Goal: Browse casually: Explore the website without a specific task or goal

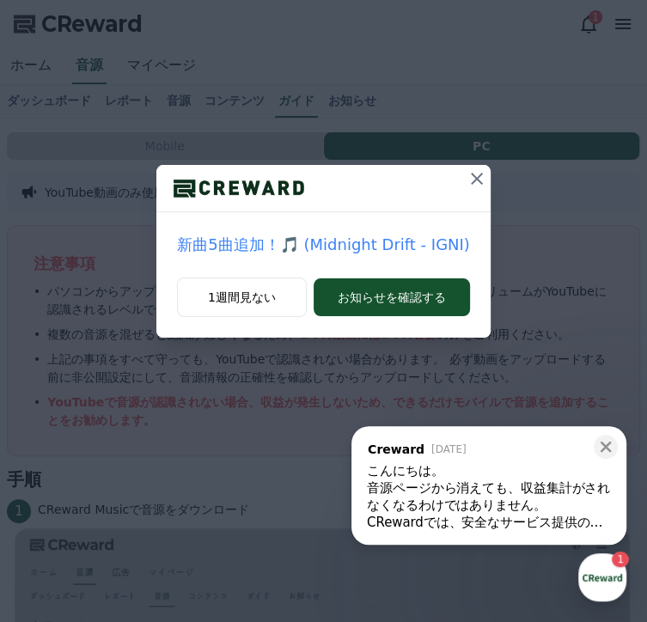
click at [478, 189] on icon at bounding box center [476, 178] width 21 height 21
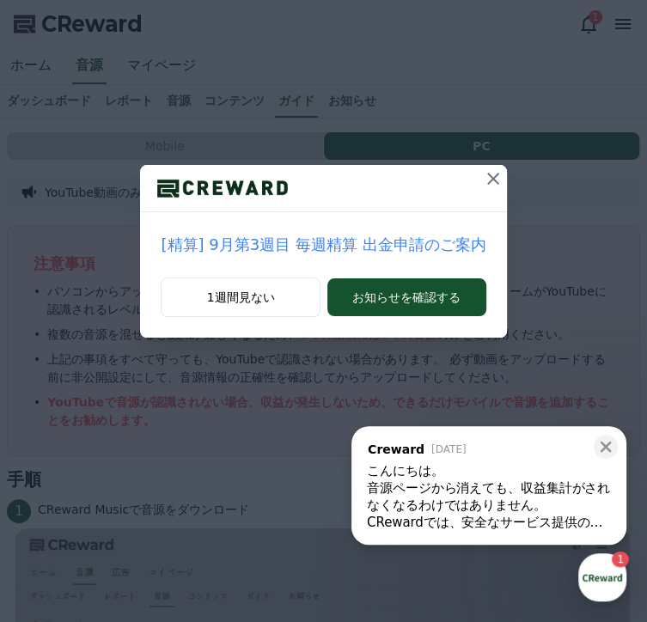
click at [487, 185] on icon at bounding box center [493, 179] width 12 height 12
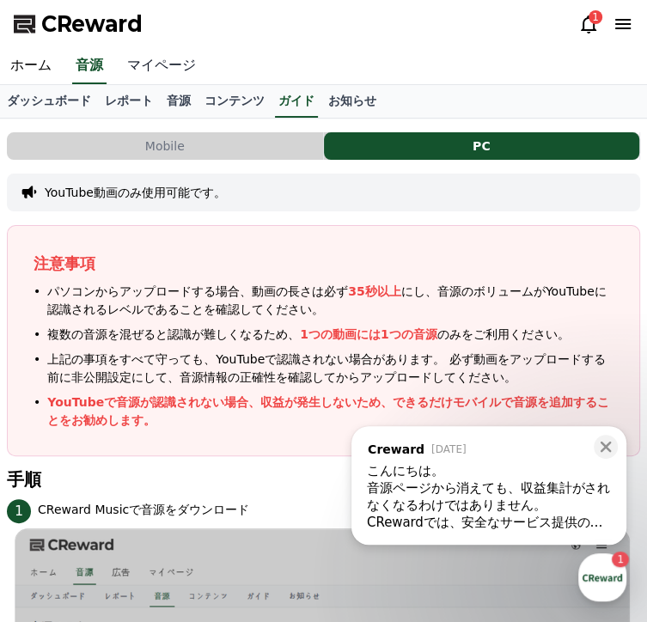
click at [162, 70] on link "マイページ" at bounding box center [161, 66] width 89 height 36
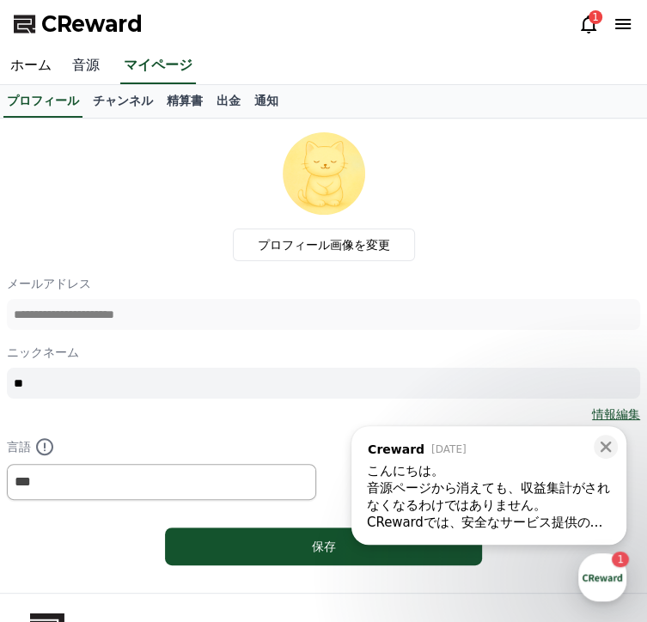
click at [95, 67] on link "音源" at bounding box center [86, 66] width 48 height 36
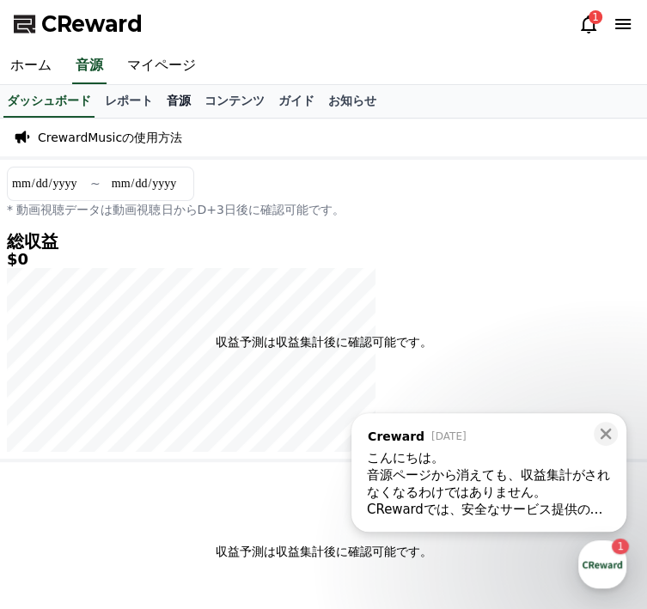
click at [183, 105] on link "音源" at bounding box center [179, 101] width 38 height 33
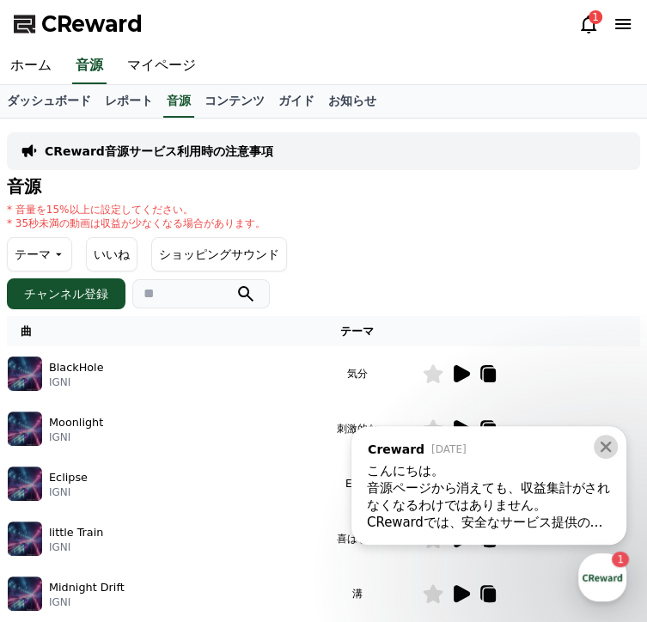
click at [604, 444] on icon at bounding box center [605, 447] width 11 height 11
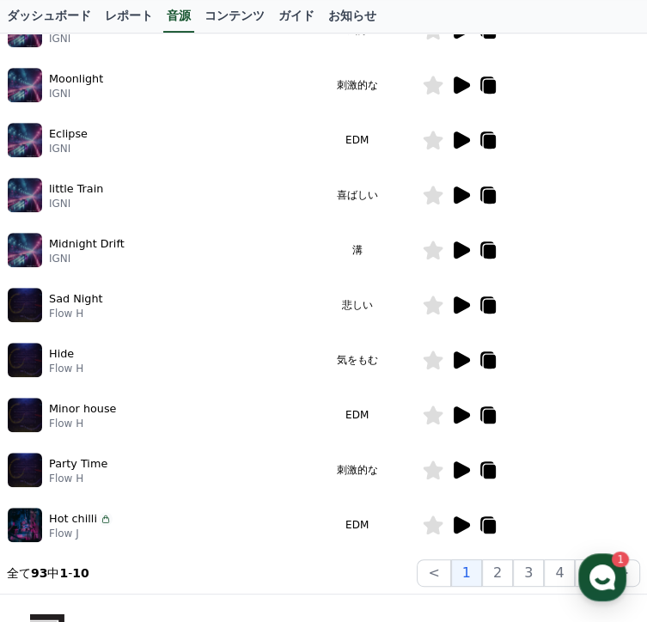
scroll to position [430, 0]
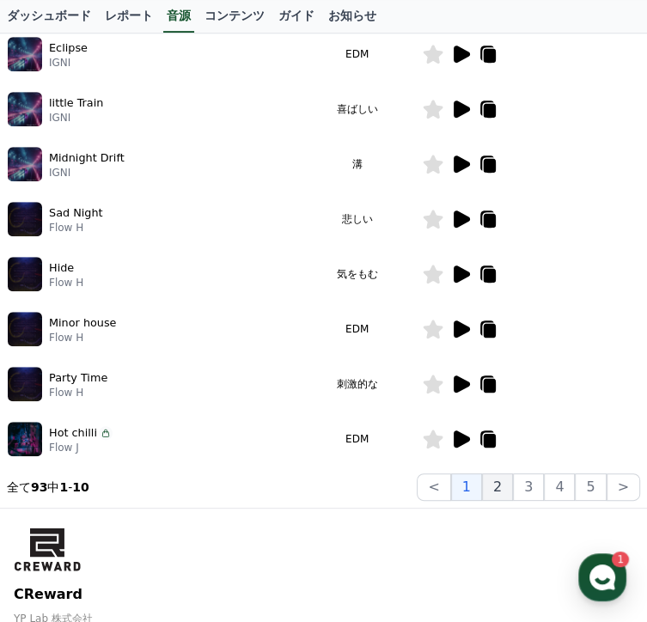
click at [511, 478] on button "2" at bounding box center [497, 486] width 31 height 27
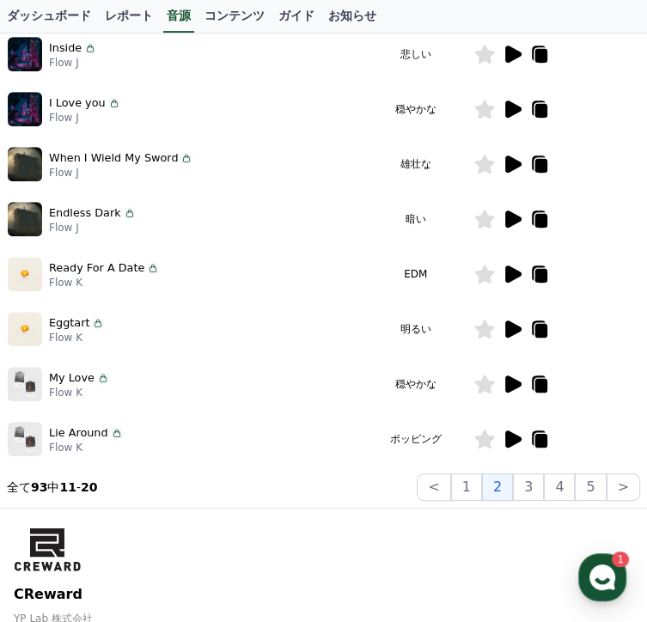
click at [68, 323] on p "Eggtart" at bounding box center [69, 322] width 40 height 16
click at [521, 327] on icon at bounding box center [513, 328] width 16 height 17
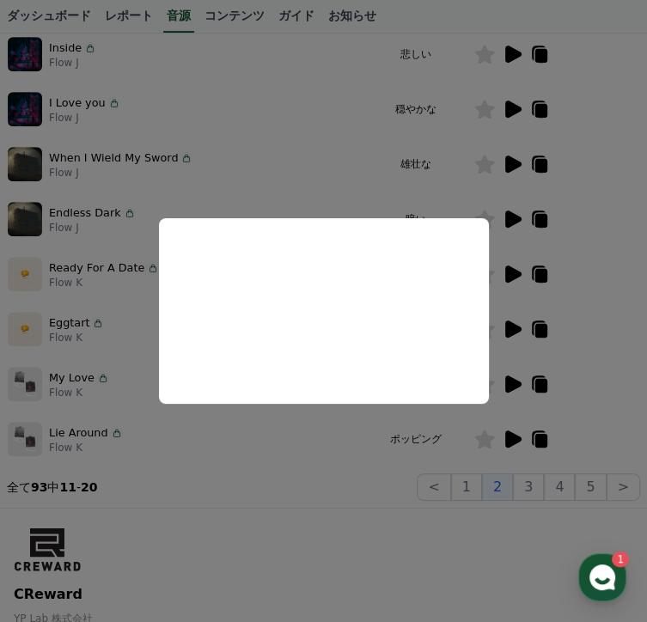
click at [309, 132] on button "close modal" at bounding box center [323, 311] width 647 height 622
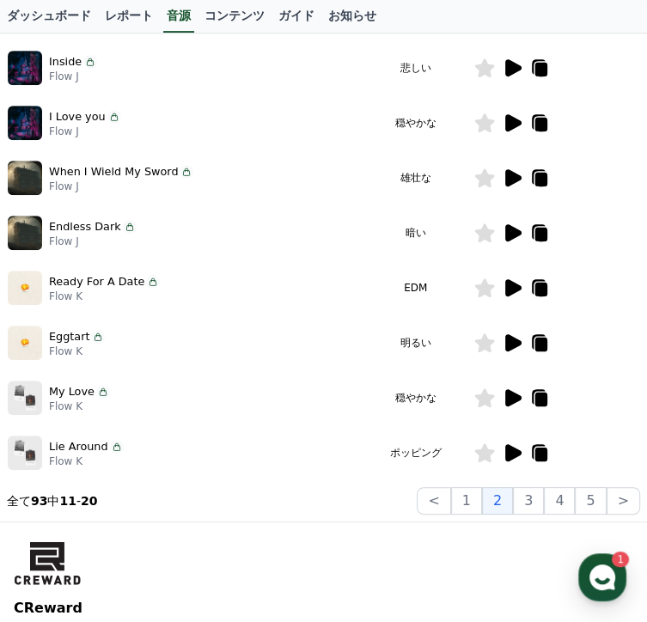
scroll to position [515, 0]
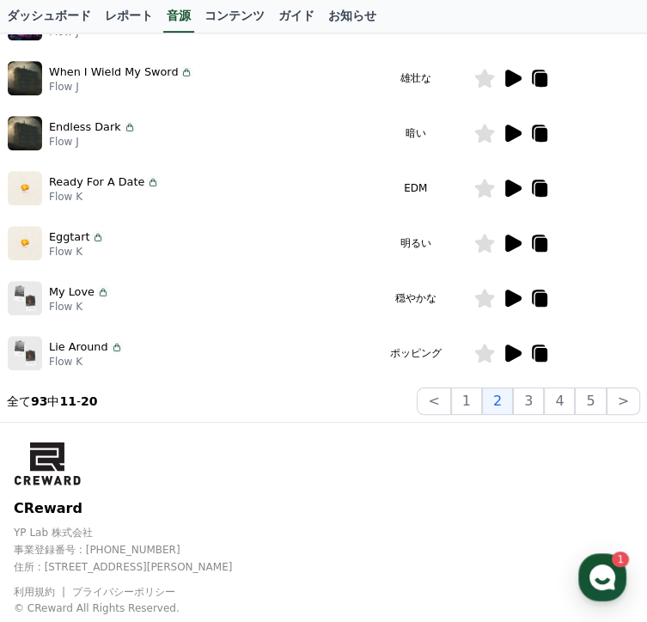
click at [521, 186] on icon at bounding box center [513, 188] width 16 height 17
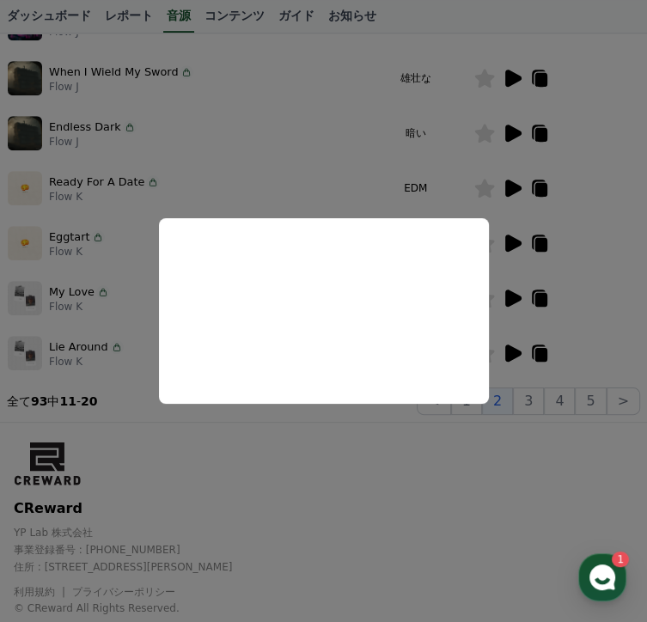
click at [322, 111] on button "close modal" at bounding box center [323, 311] width 647 height 622
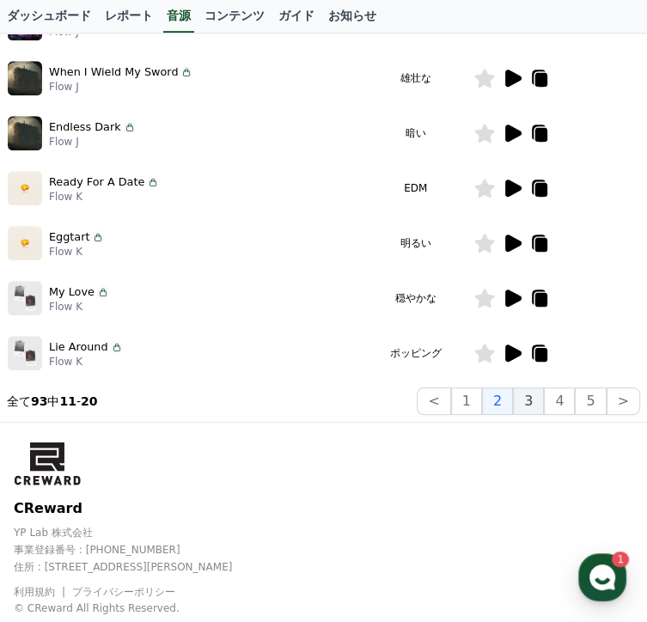
click at [532, 390] on button "3" at bounding box center [528, 400] width 31 height 27
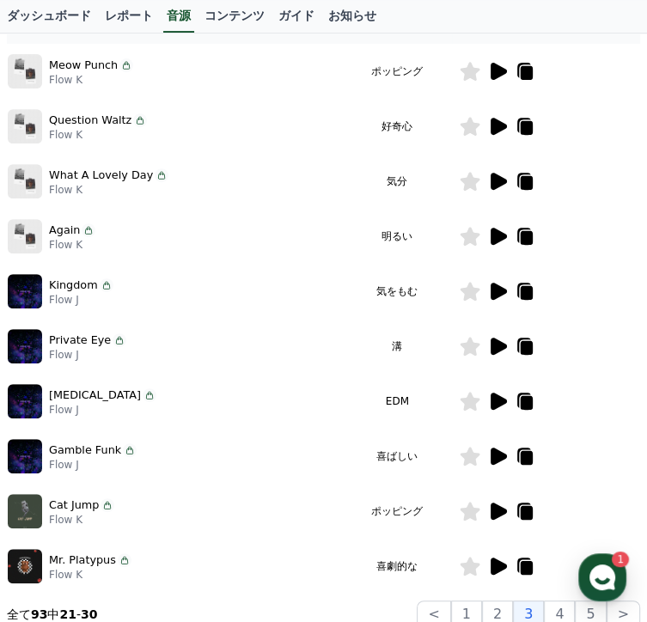
scroll to position [172, 0]
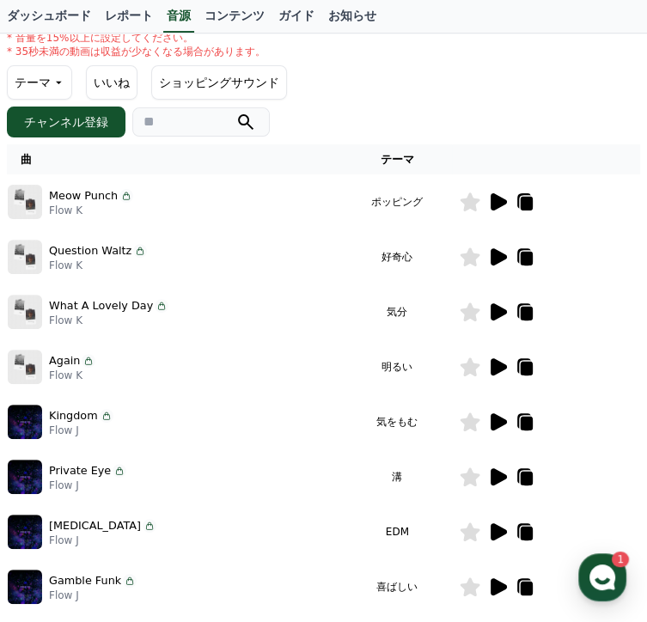
click at [119, 192] on icon at bounding box center [126, 196] width 14 height 14
click at [507, 200] on icon at bounding box center [499, 201] width 16 height 17
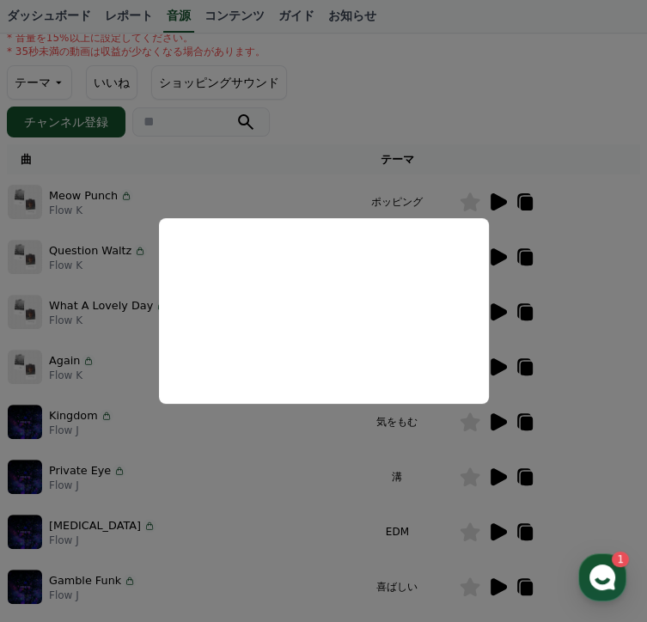
click at [290, 474] on button "close modal" at bounding box center [323, 311] width 647 height 622
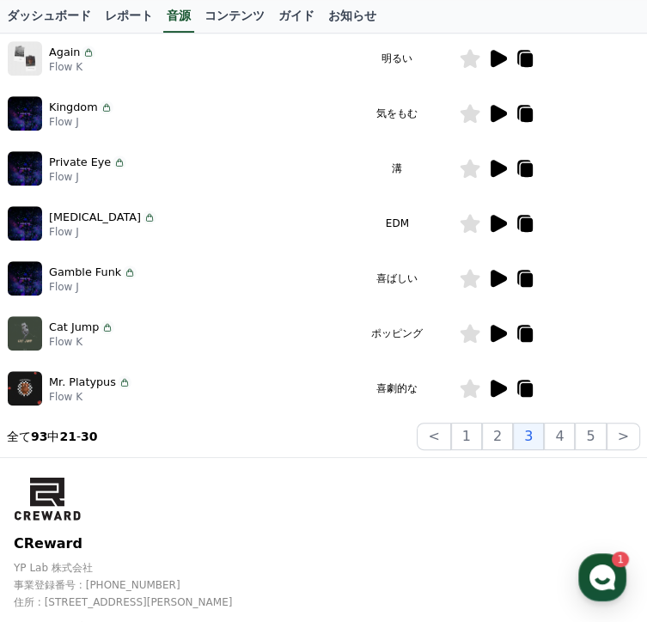
scroll to position [525, 0]
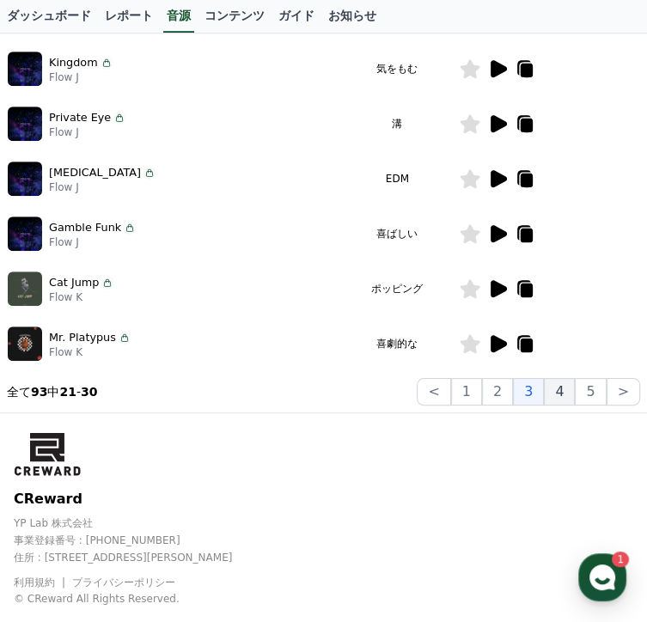
click at [568, 392] on button "4" at bounding box center [559, 391] width 31 height 27
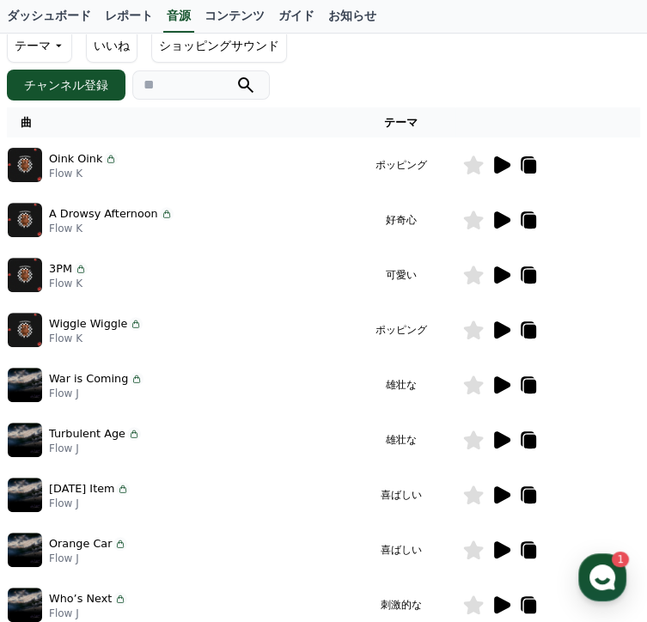
scroll to position [181, 0]
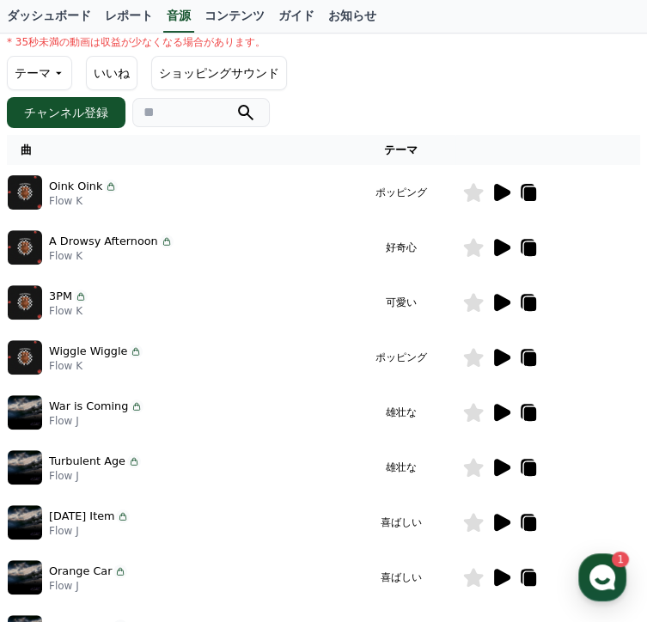
click at [510, 186] on icon at bounding box center [502, 192] width 16 height 17
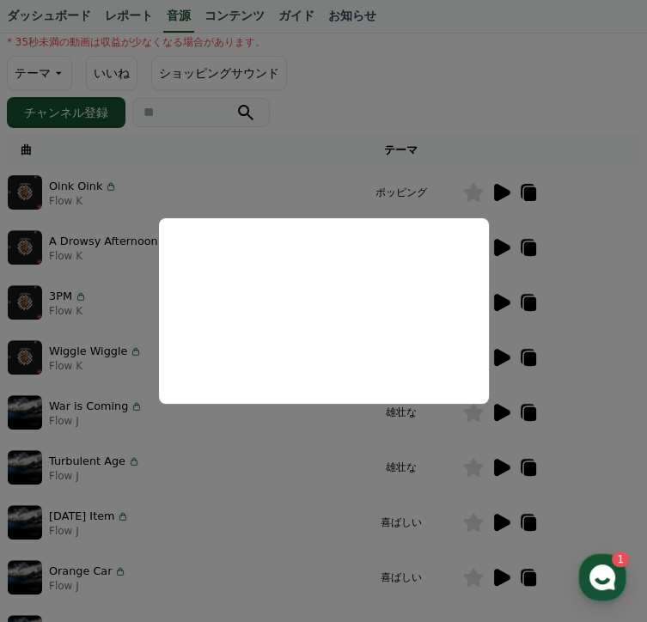
click at [302, 173] on button "close modal" at bounding box center [323, 311] width 647 height 622
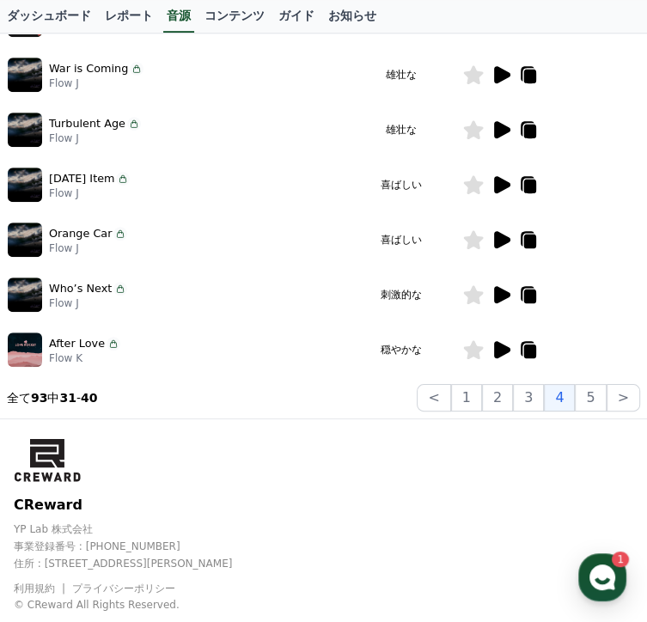
scroll to position [525, 0]
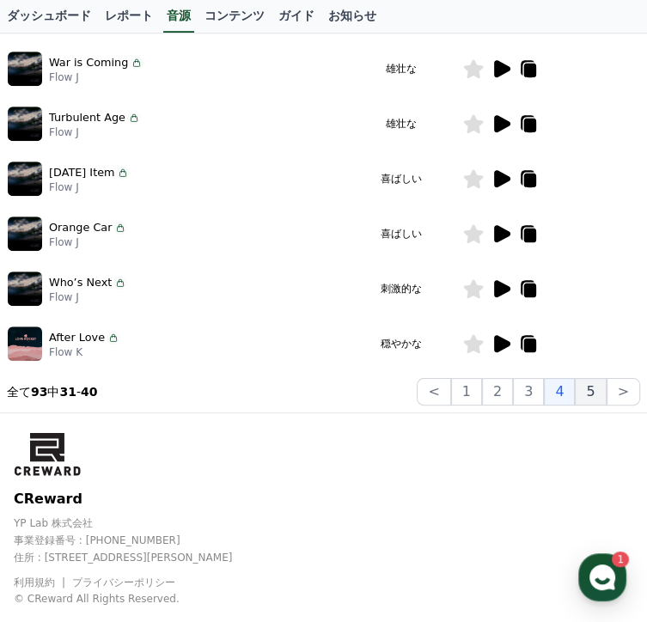
click at [598, 387] on button "5" at bounding box center [590, 391] width 31 height 27
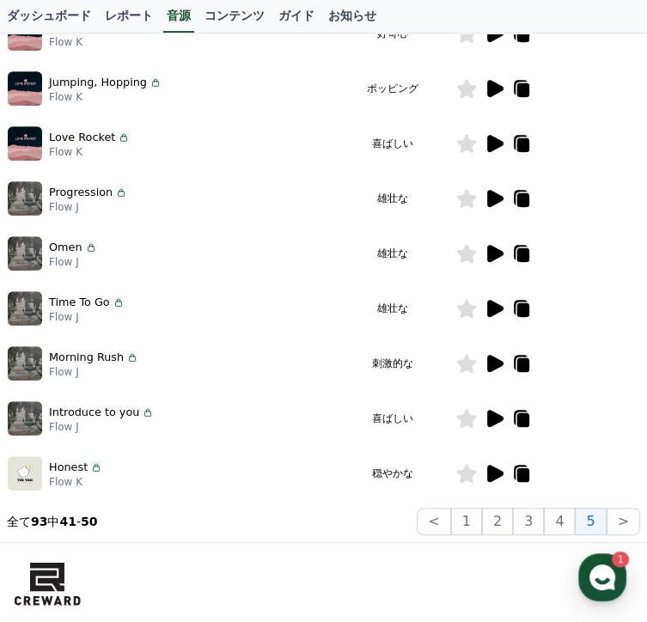
scroll to position [405, 0]
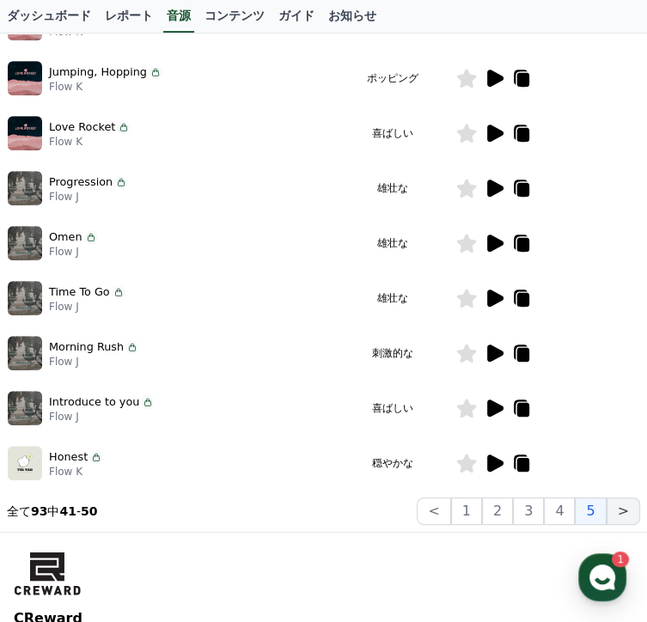
click at [625, 511] on button ">" at bounding box center [623, 510] width 34 height 27
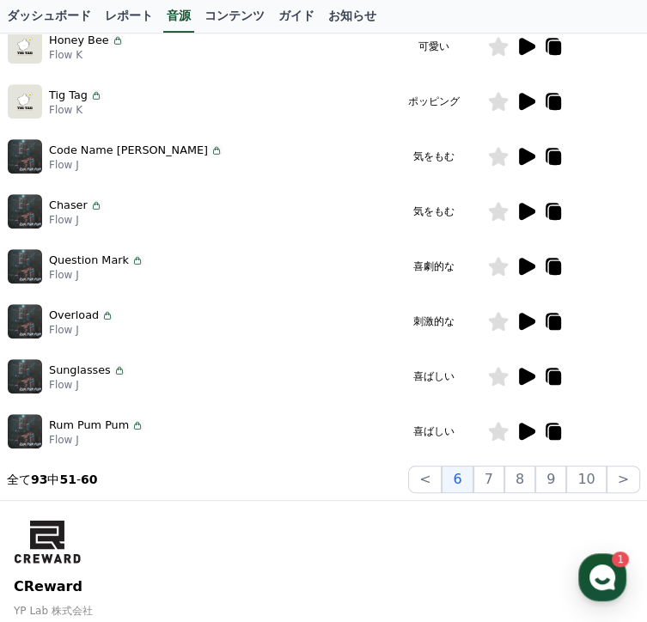
scroll to position [525, 0]
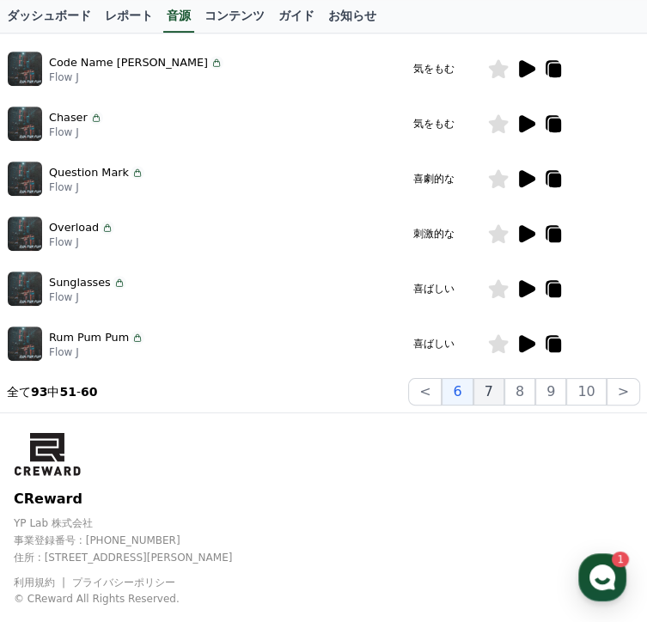
click at [493, 390] on button "7" at bounding box center [488, 391] width 31 height 27
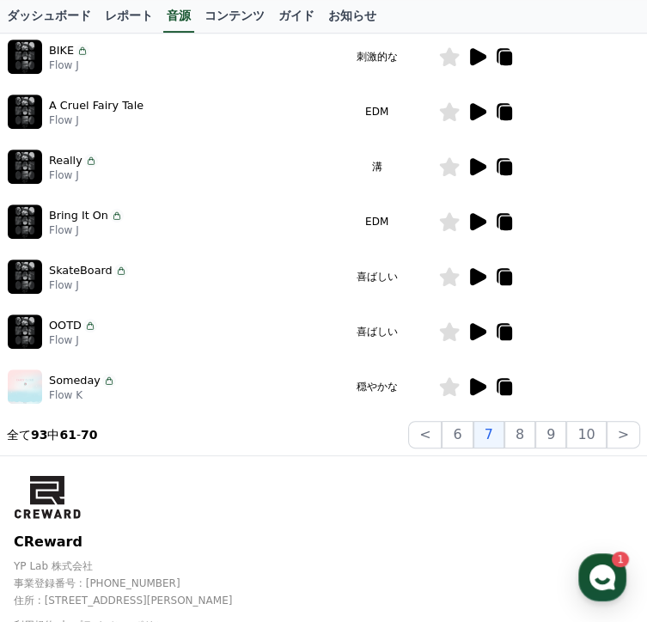
scroll to position [525, 0]
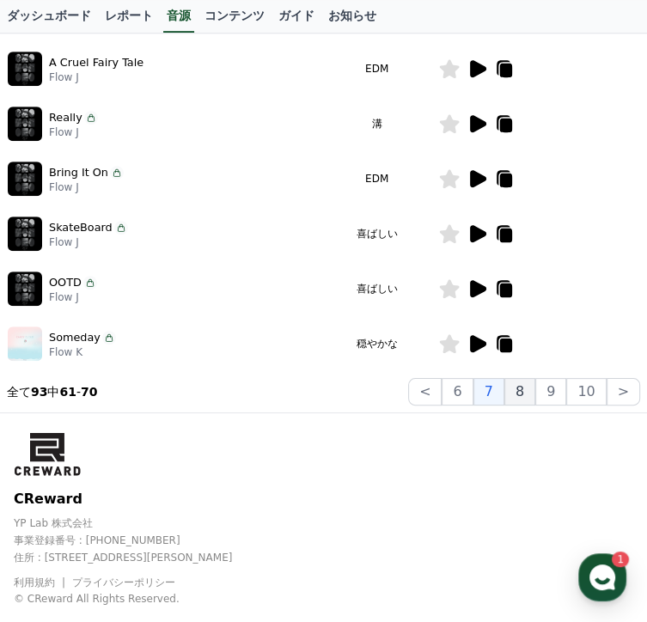
click at [532, 390] on button "8" at bounding box center [519, 391] width 31 height 27
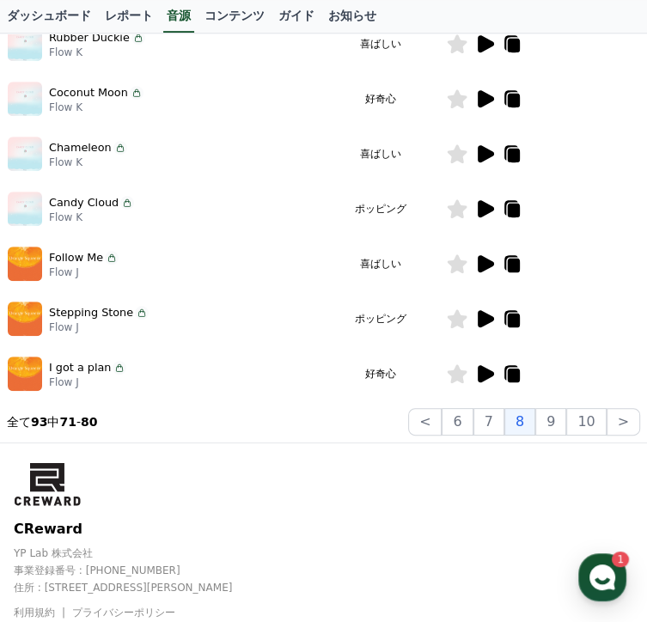
scroll to position [525, 0]
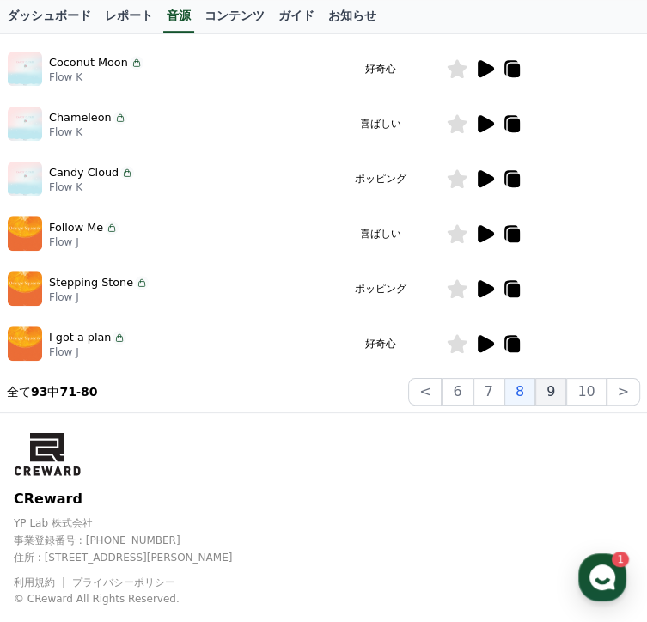
click at [555, 387] on button "9" at bounding box center [550, 391] width 31 height 27
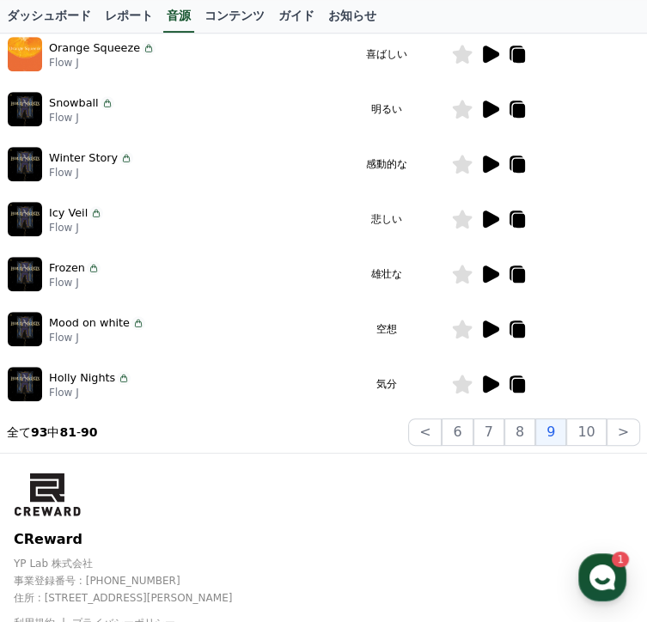
scroll to position [525, 0]
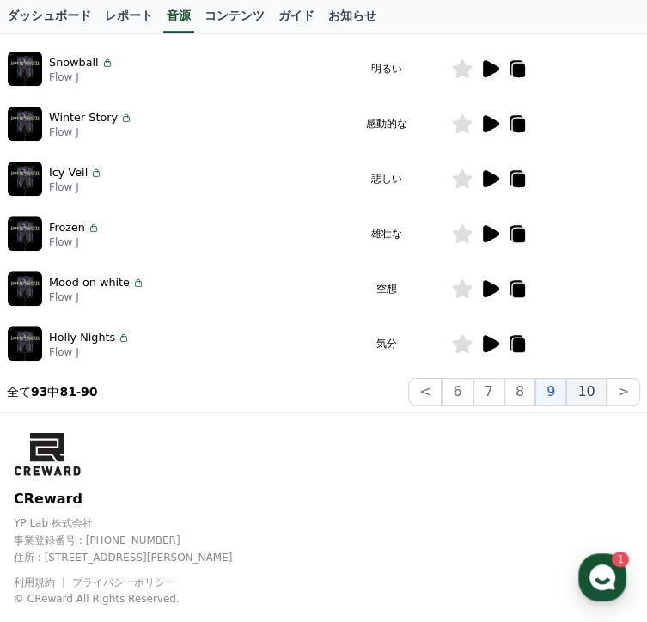
click at [594, 389] on button "10" at bounding box center [586, 391] width 40 height 27
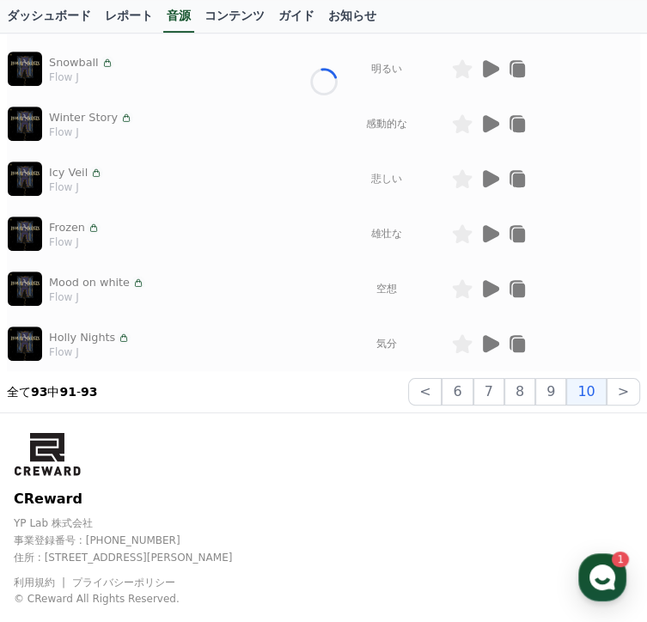
scroll to position [140, 0]
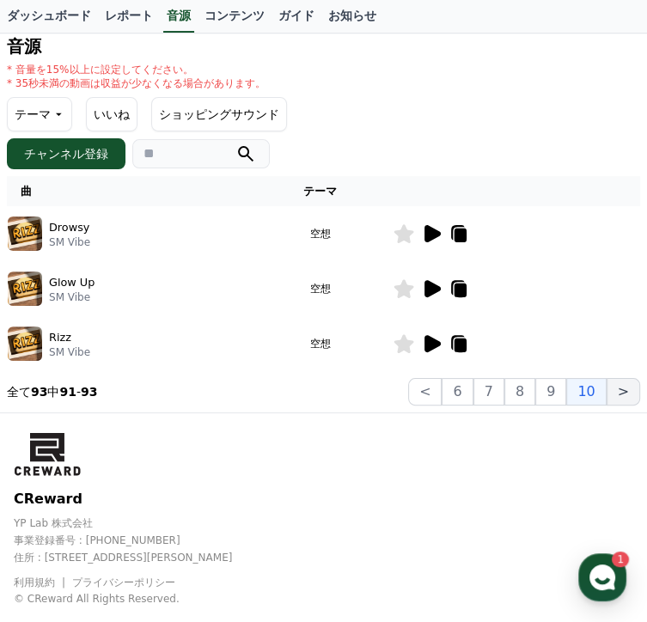
click at [625, 391] on button ">" at bounding box center [623, 391] width 34 height 27
click at [466, 386] on button "6" at bounding box center [457, 391] width 31 height 27
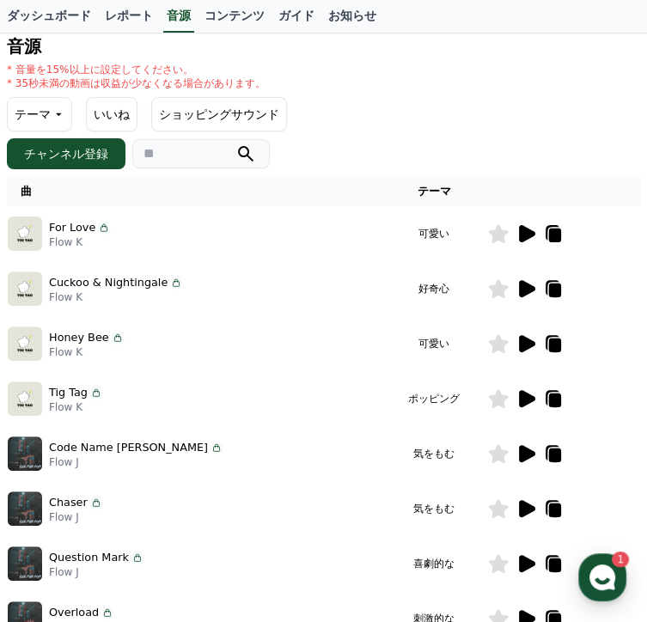
click at [535, 229] on icon at bounding box center [527, 233] width 16 height 17
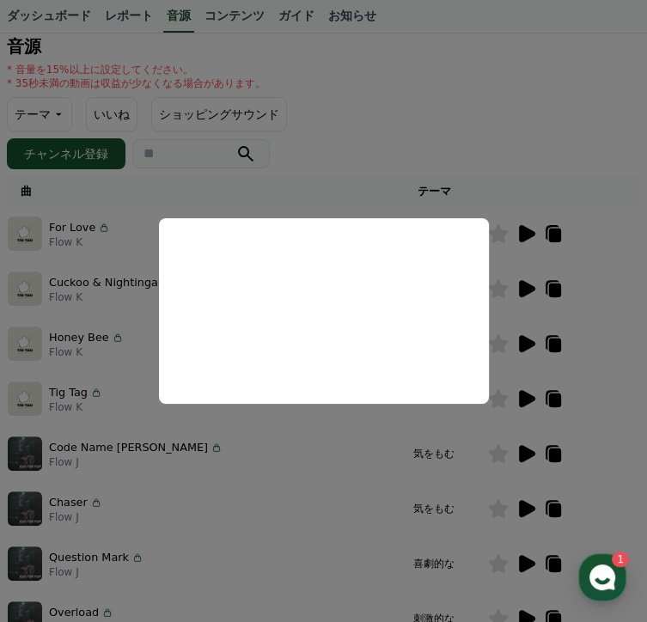
click at [278, 466] on button "close modal" at bounding box center [323, 311] width 647 height 622
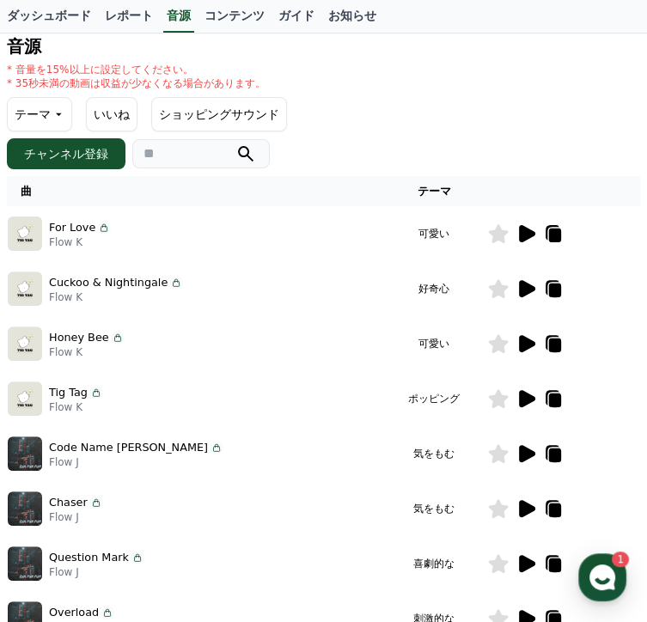
click at [535, 393] on icon at bounding box center [527, 398] width 16 height 17
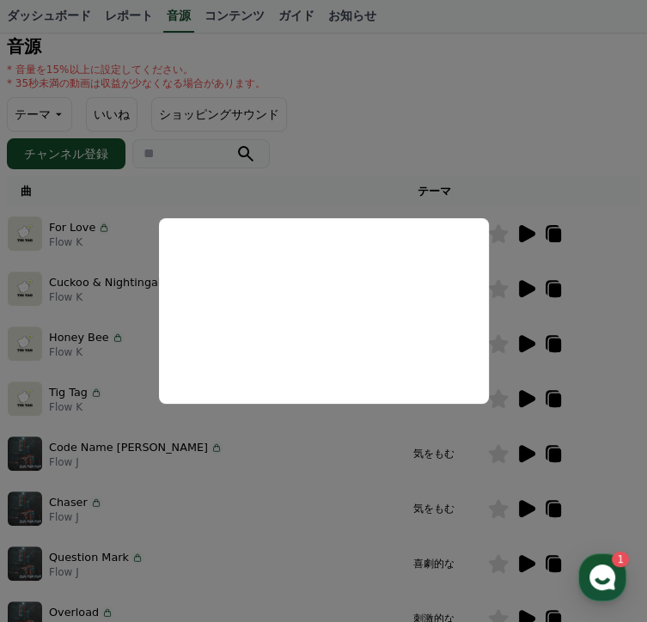
click at [277, 465] on button "close modal" at bounding box center [323, 311] width 647 height 622
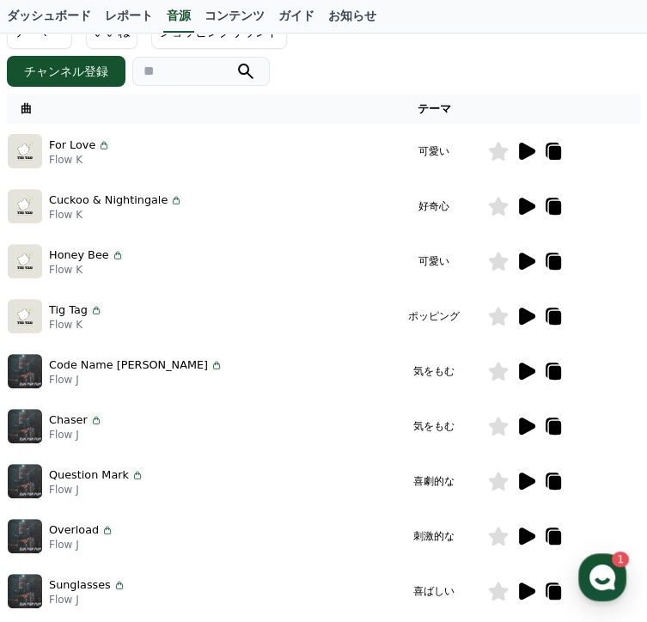
scroll to position [398, 0]
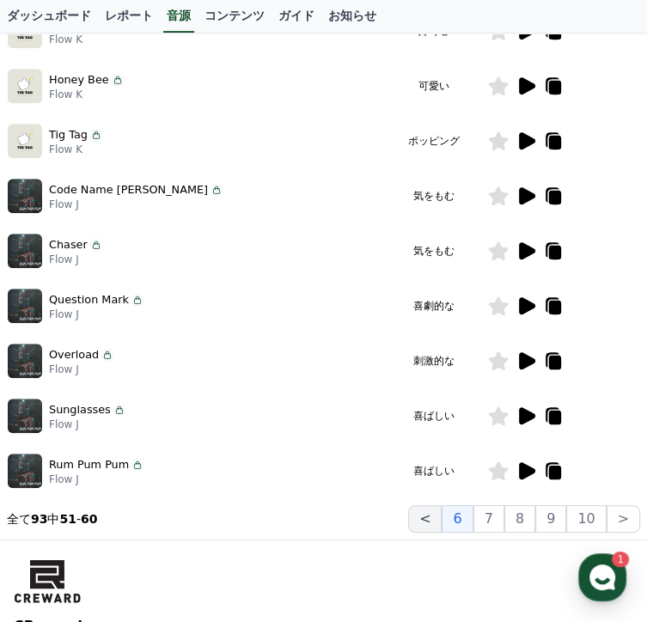
click at [435, 510] on button "<" at bounding box center [425, 518] width 34 height 27
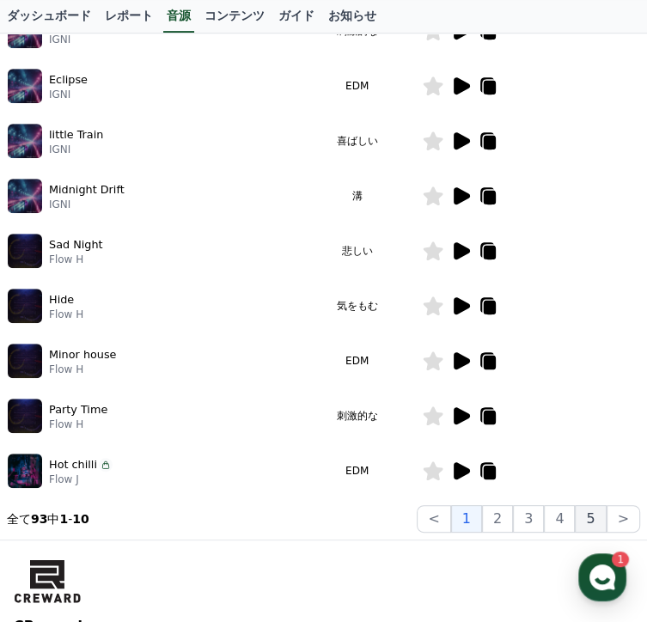
click at [588, 516] on button "5" at bounding box center [590, 518] width 31 height 27
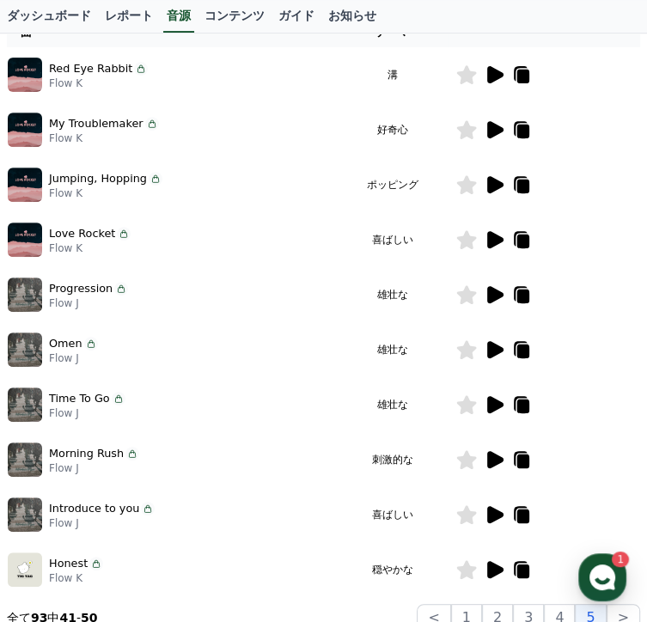
scroll to position [398, 0]
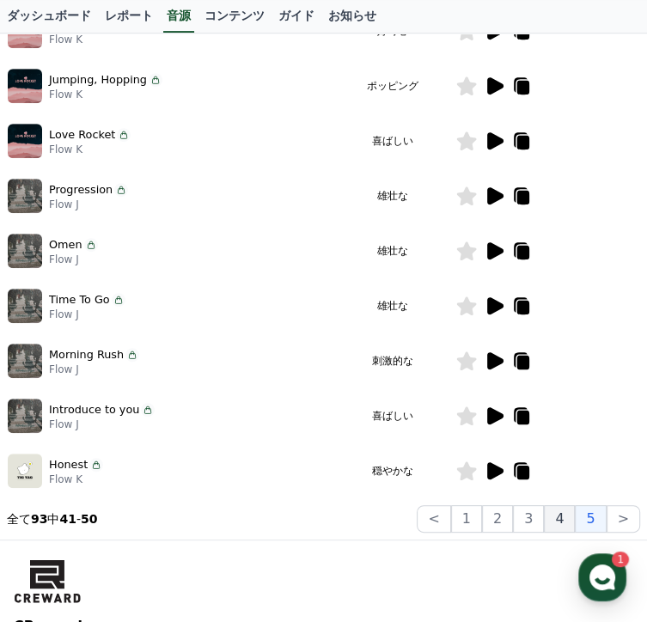
click at [564, 518] on button "4" at bounding box center [559, 518] width 31 height 27
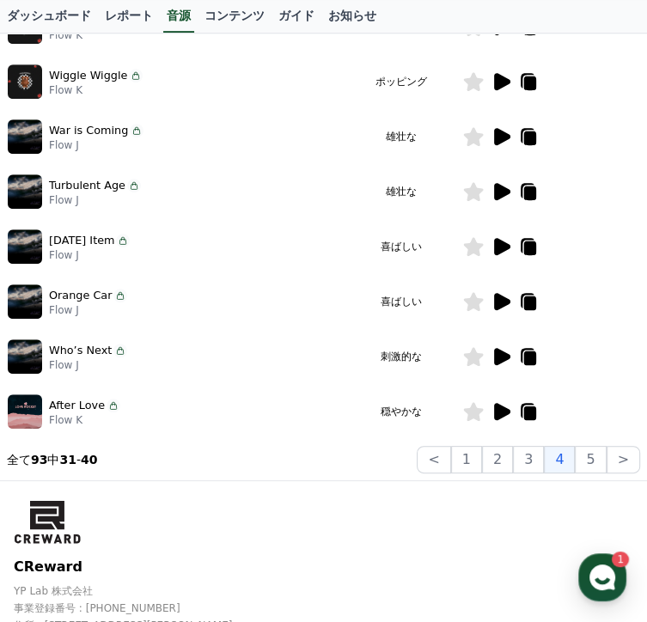
scroll to position [484, 0]
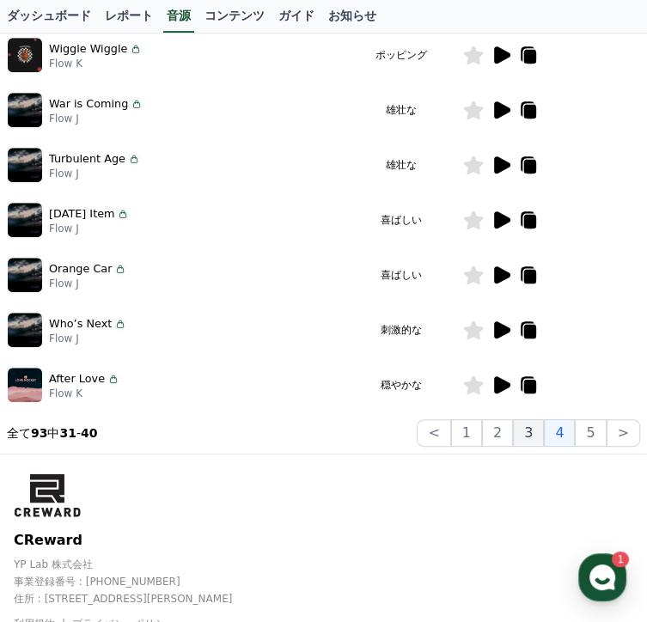
click at [529, 434] on button "3" at bounding box center [528, 432] width 31 height 27
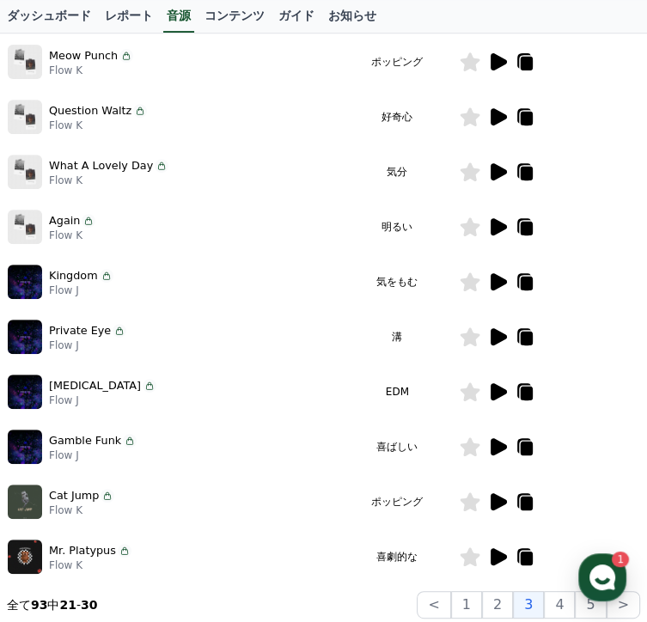
scroll to position [140, 0]
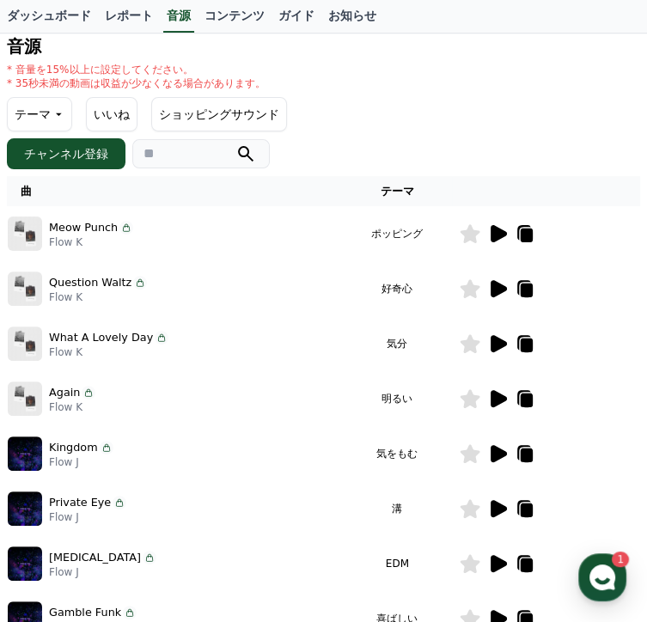
click at [507, 232] on icon at bounding box center [499, 233] width 16 height 17
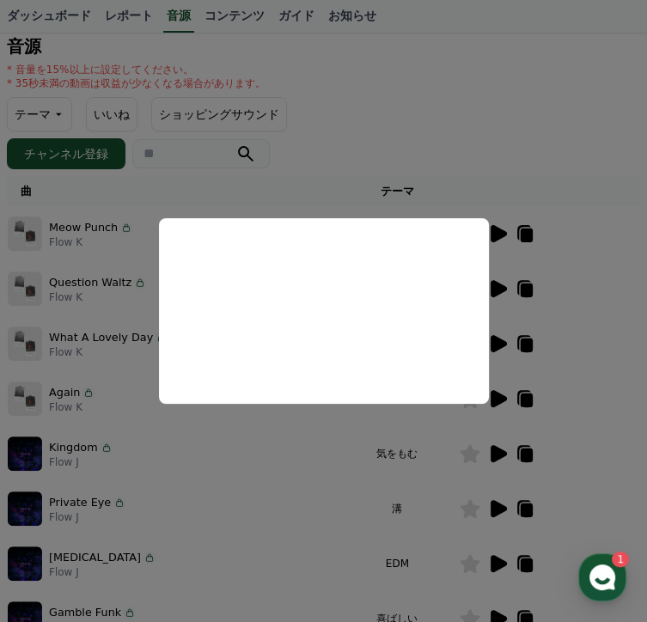
click at [282, 479] on button "close modal" at bounding box center [323, 311] width 647 height 622
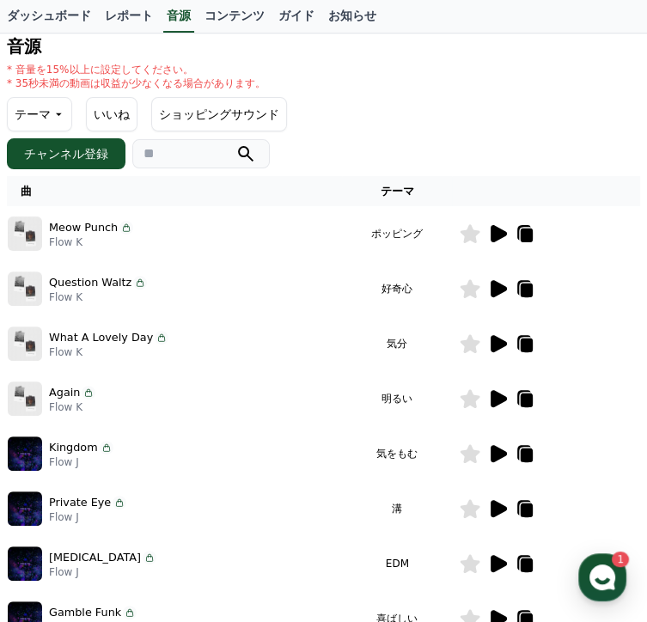
click at [0, 0] on icon at bounding box center [0, 0] width 0 height 0
